Goal: Check status: Check status

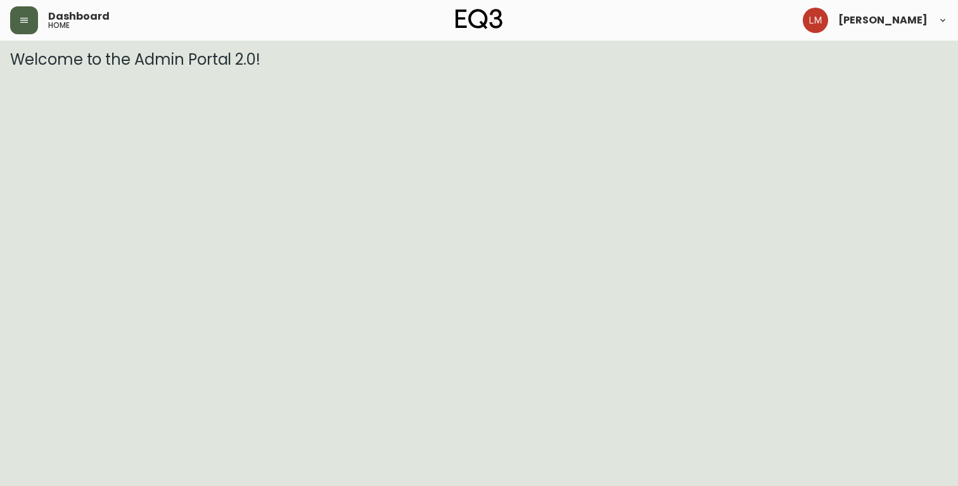
click at [35, 25] on button "button" at bounding box center [24, 20] width 28 height 28
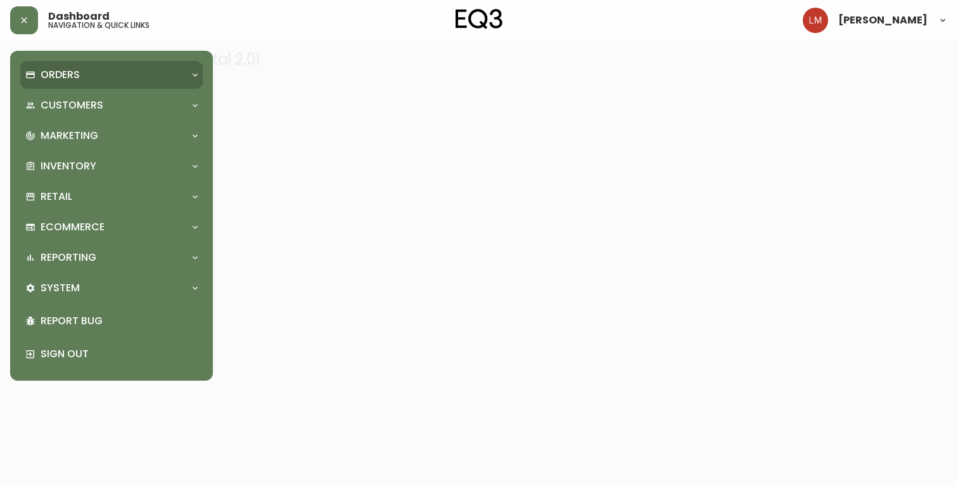
click at [53, 77] on p "Orders" at bounding box center [60, 75] width 39 height 14
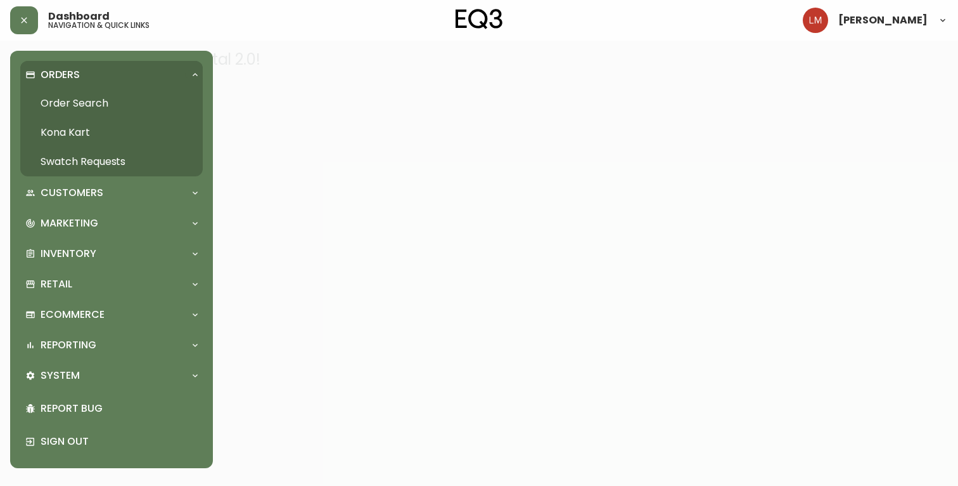
click at [70, 104] on link "Order Search" at bounding box center [111, 103] width 183 height 29
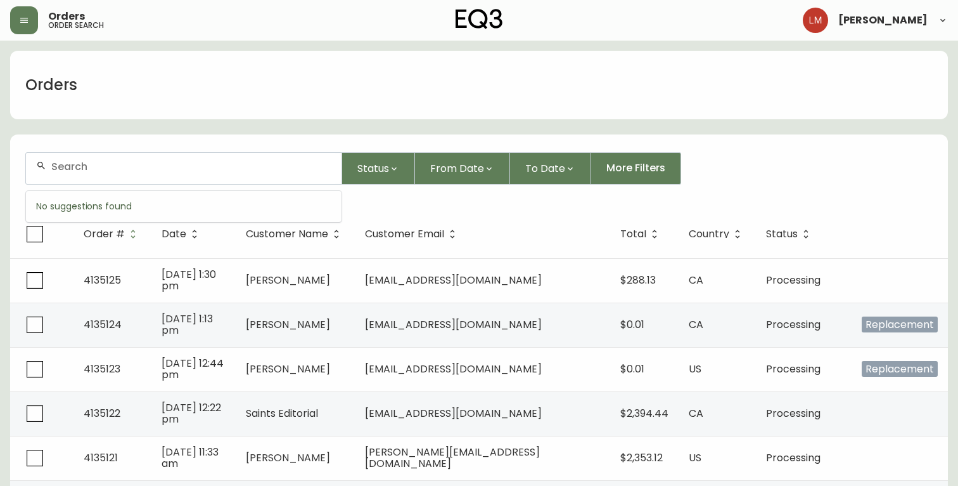
click at [80, 172] on input "text" at bounding box center [191, 166] width 280 height 12
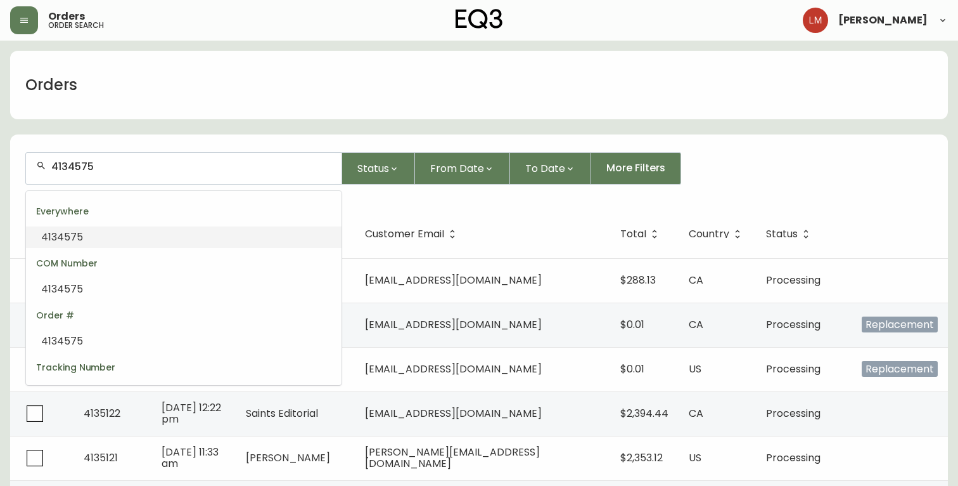
click at [74, 235] on span "4134575" at bounding box center [62, 236] width 42 height 15
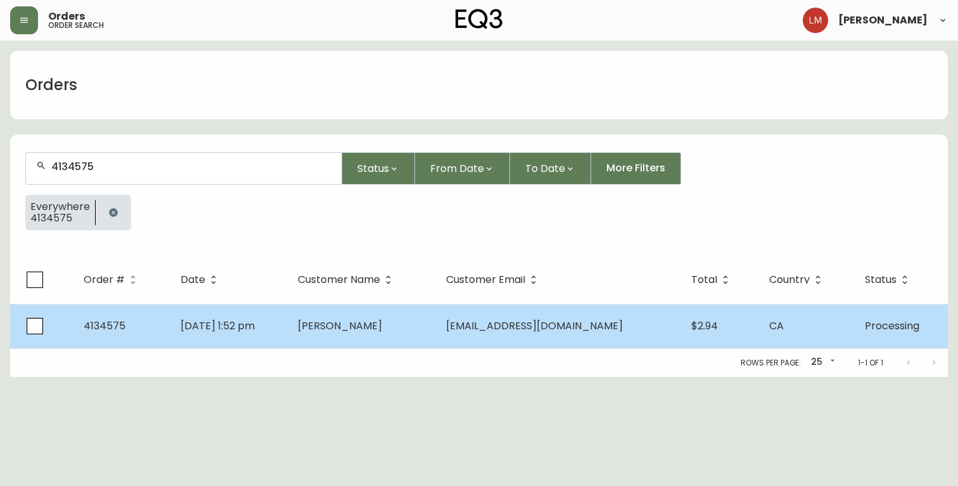
type input "4134575"
click at [116, 325] on span "4134575" at bounding box center [105, 325] width 42 height 15
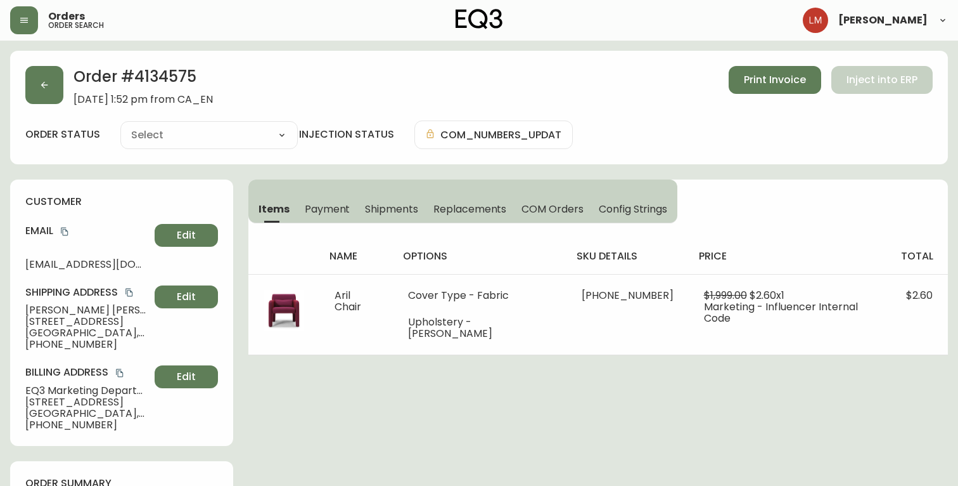
type input "Processing"
select select "PROCESSING"
click at [135, 264] on span "[EMAIL_ADDRESS][DOMAIN_NAME]" at bounding box center [87, 264] width 124 height 11
click at [145, 266] on span "[EMAIL_ADDRESS][DOMAIN_NAME]" at bounding box center [87, 264] width 124 height 11
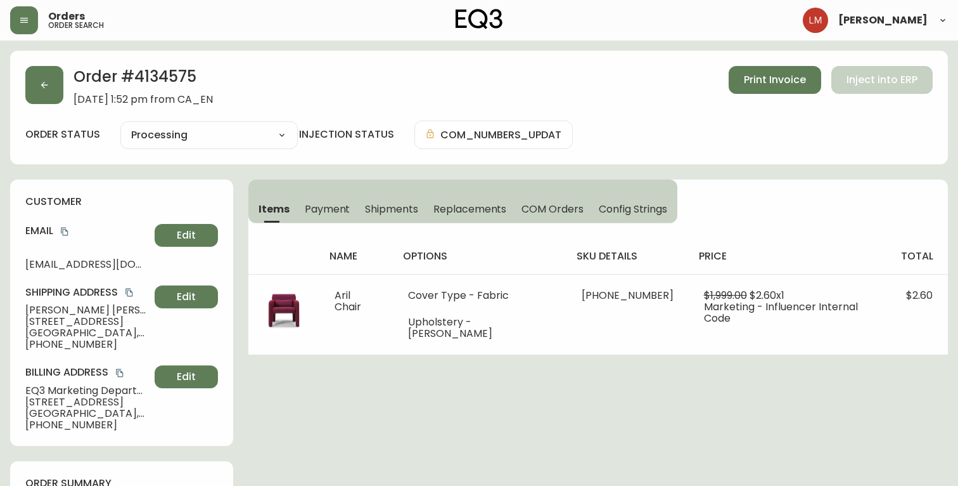
click at [133, 266] on span "[EMAIL_ADDRESS][DOMAIN_NAME]" at bounding box center [87, 264] width 124 height 11
click at [66, 224] on h4 "Email" at bounding box center [87, 231] width 124 height 14
click at [65, 229] on icon "copy" at bounding box center [64, 232] width 7 height 8
click at [812, 68] on button "Print Invoice" at bounding box center [775, 80] width 93 height 28
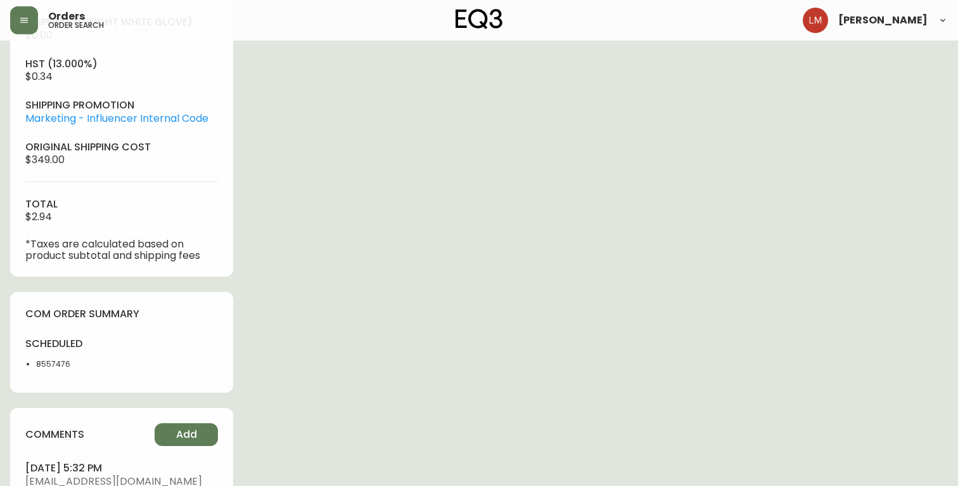
scroll to position [541, 0]
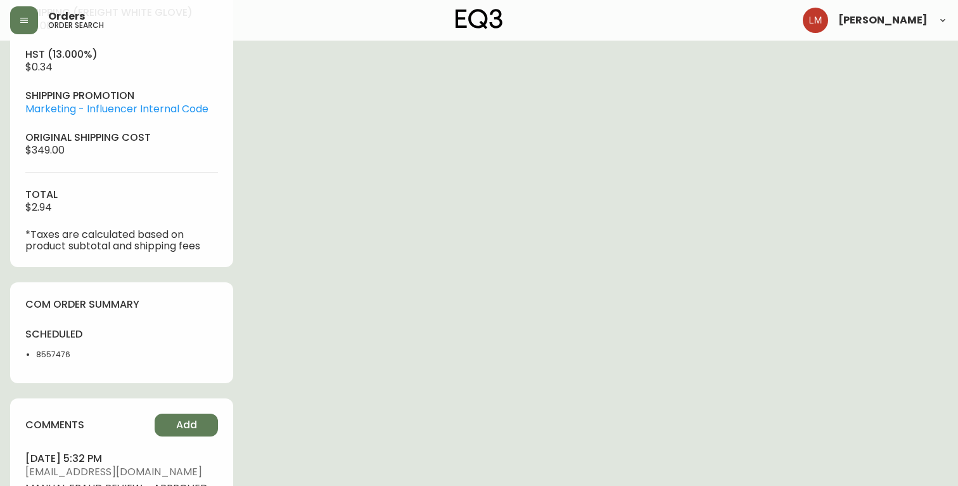
click at [49, 356] on li "8557476" at bounding box center [75, 354] width 78 height 11
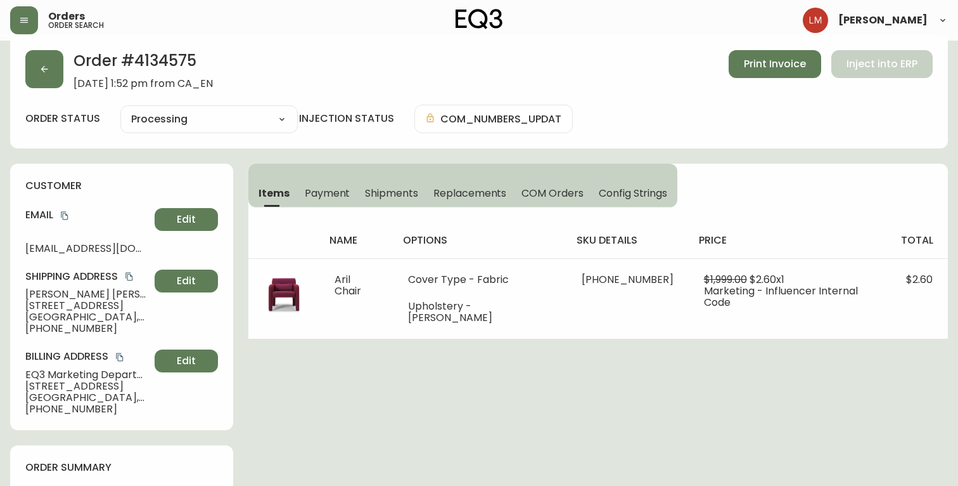
scroll to position [0, 0]
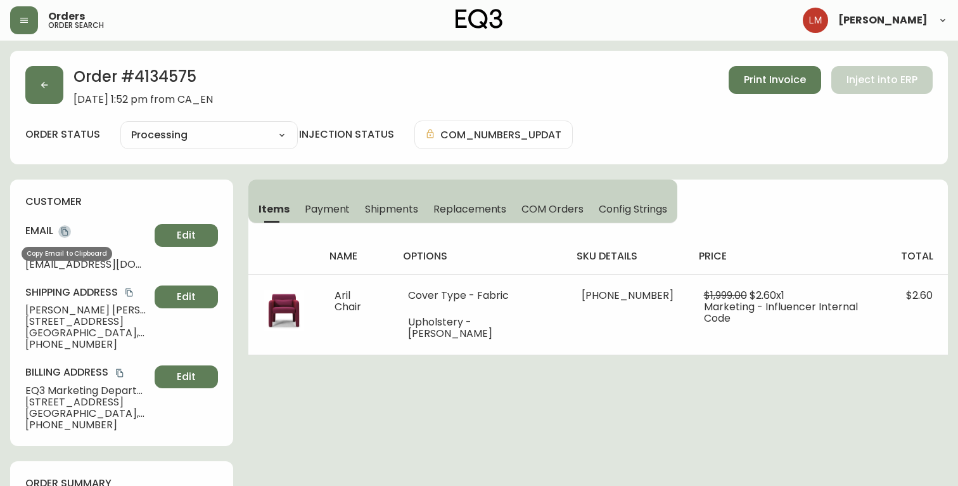
click at [63, 230] on icon "copy" at bounding box center [64, 231] width 9 height 9
